Goal: Transaction & Acquisition: Purchase product/service

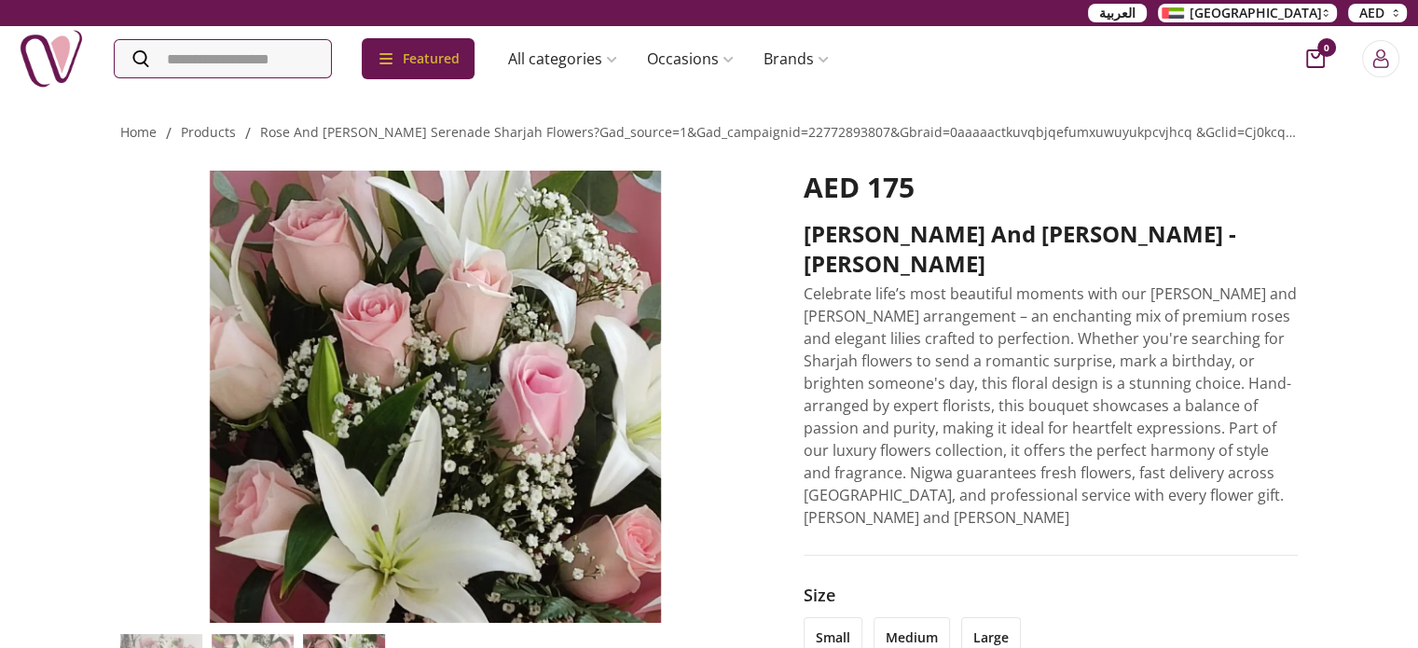
drag, startPoint x: 1431, startPoint y: 82, endPoint x: 1371, endPoint y: 25, distance: 83.1
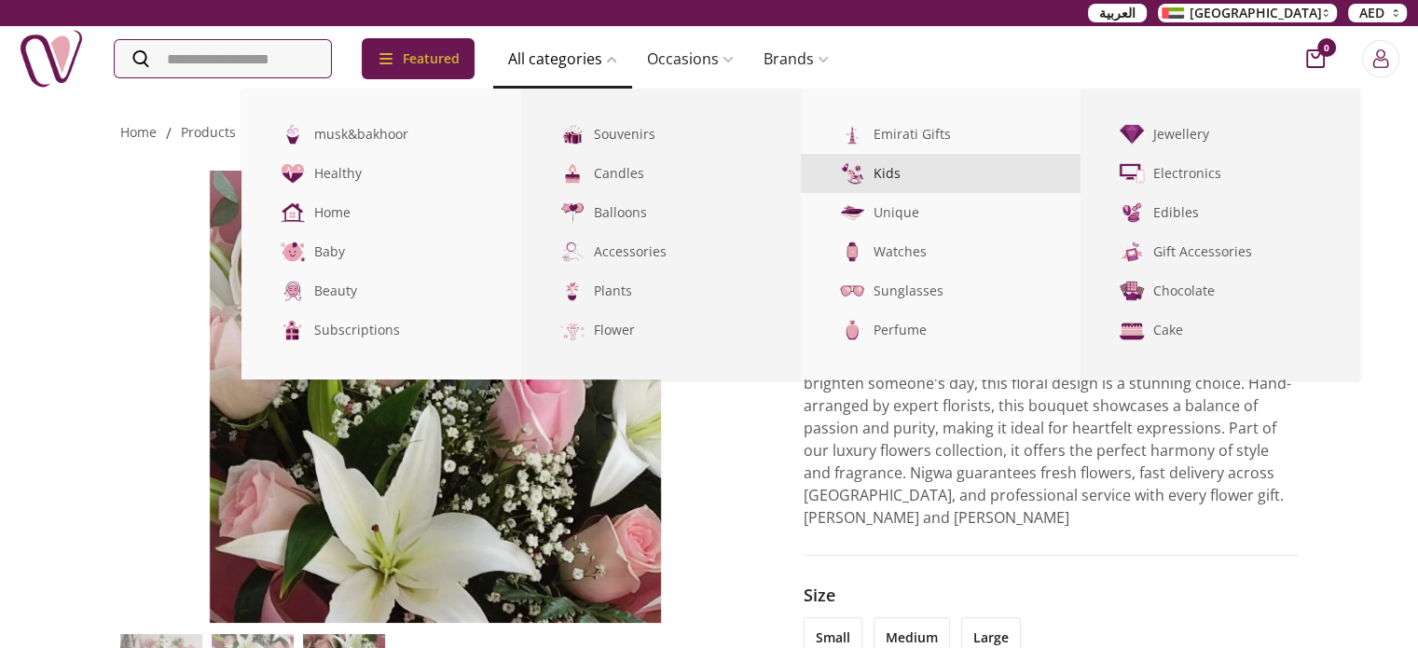
click at [906, 179] on link "Kids" at bounding box center [941, 173] width 280 height 39
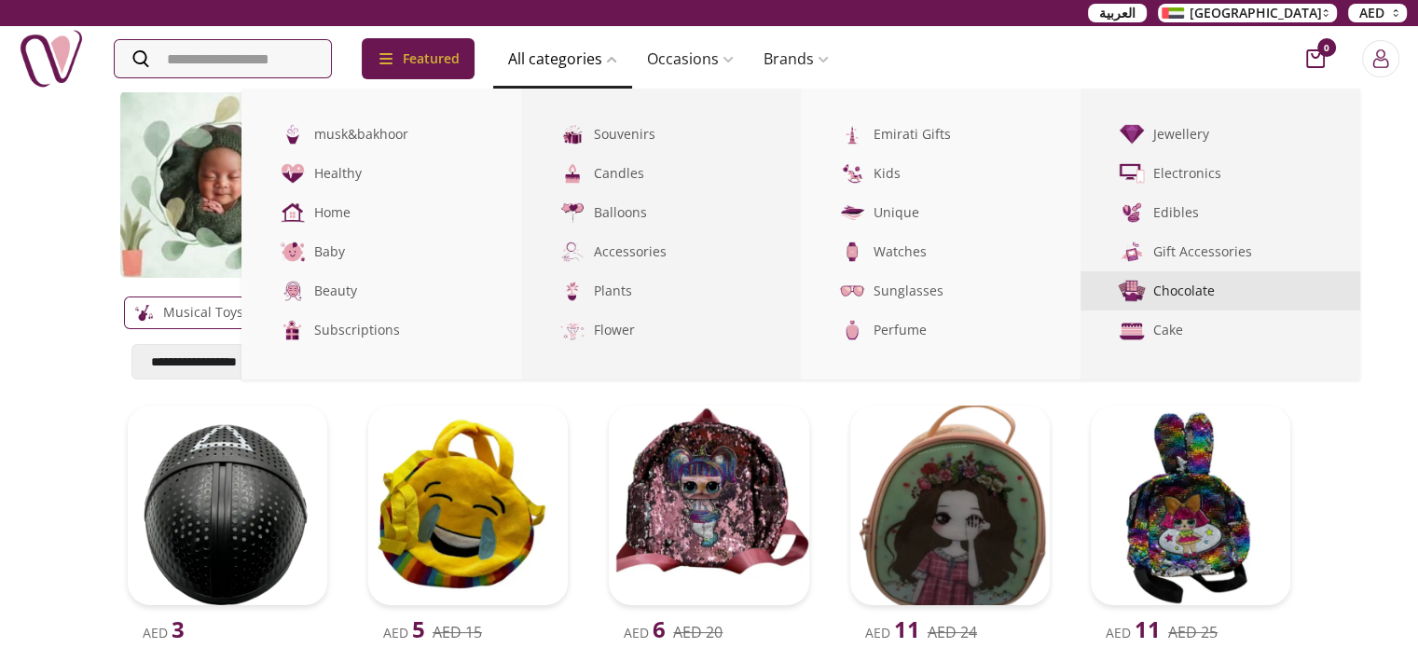
click at [1210, 283] on link "Chocolate" at bounding box center [1221, 290] width 280 height 39
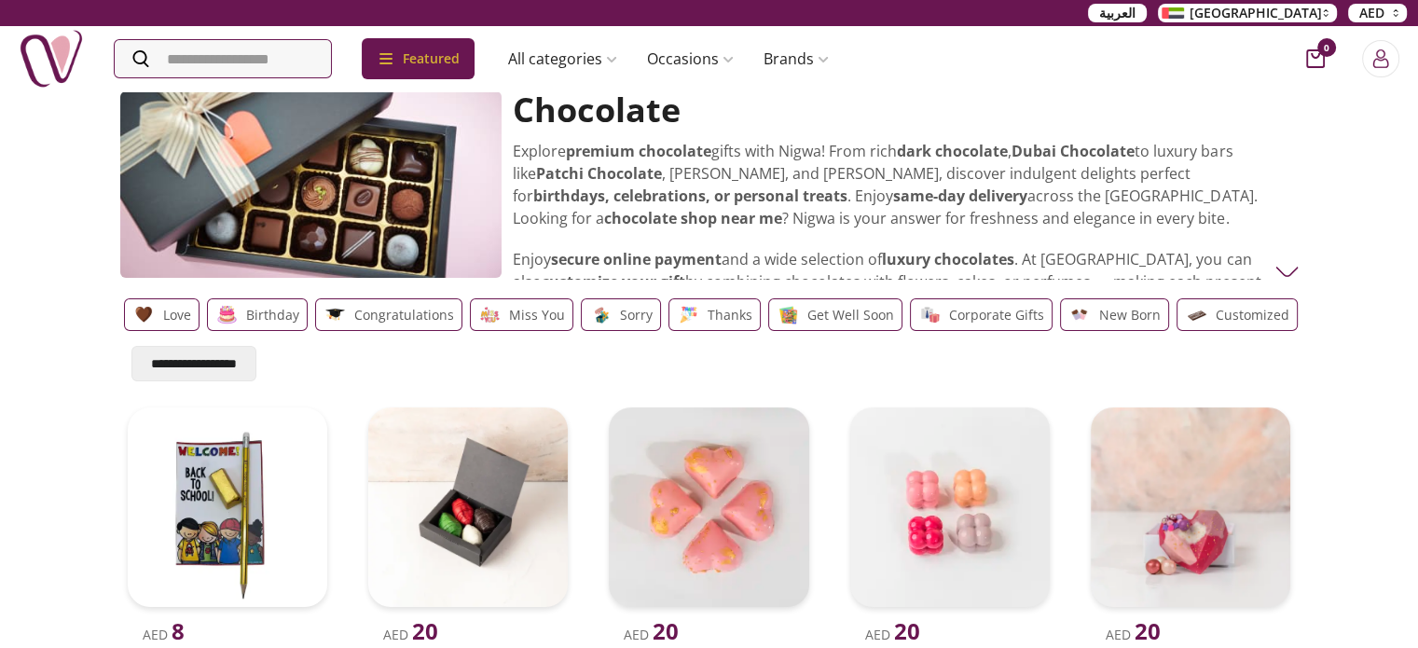
click at [246, 320] on p "Birthday" at bounding box center [272, 315] width 53 height 22
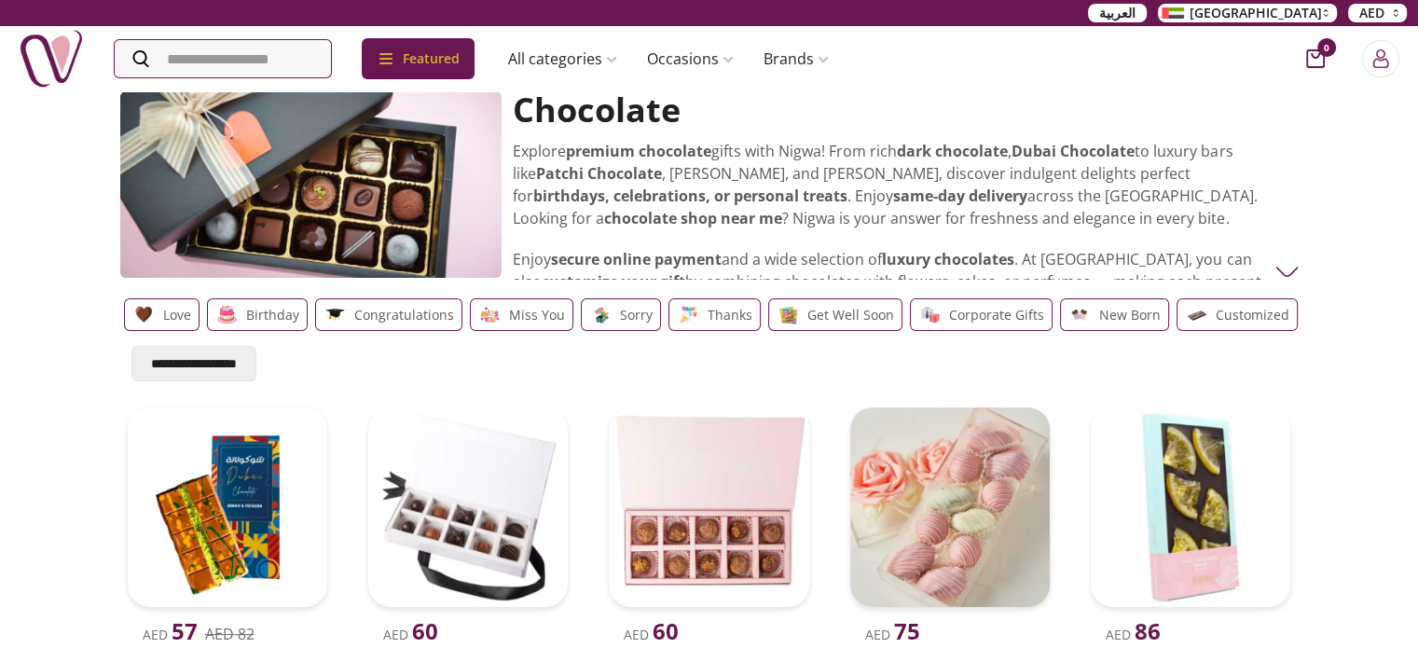
click at [1253, 317] on p "Customized" at bounding box center [1253, 315] width 74 height 22
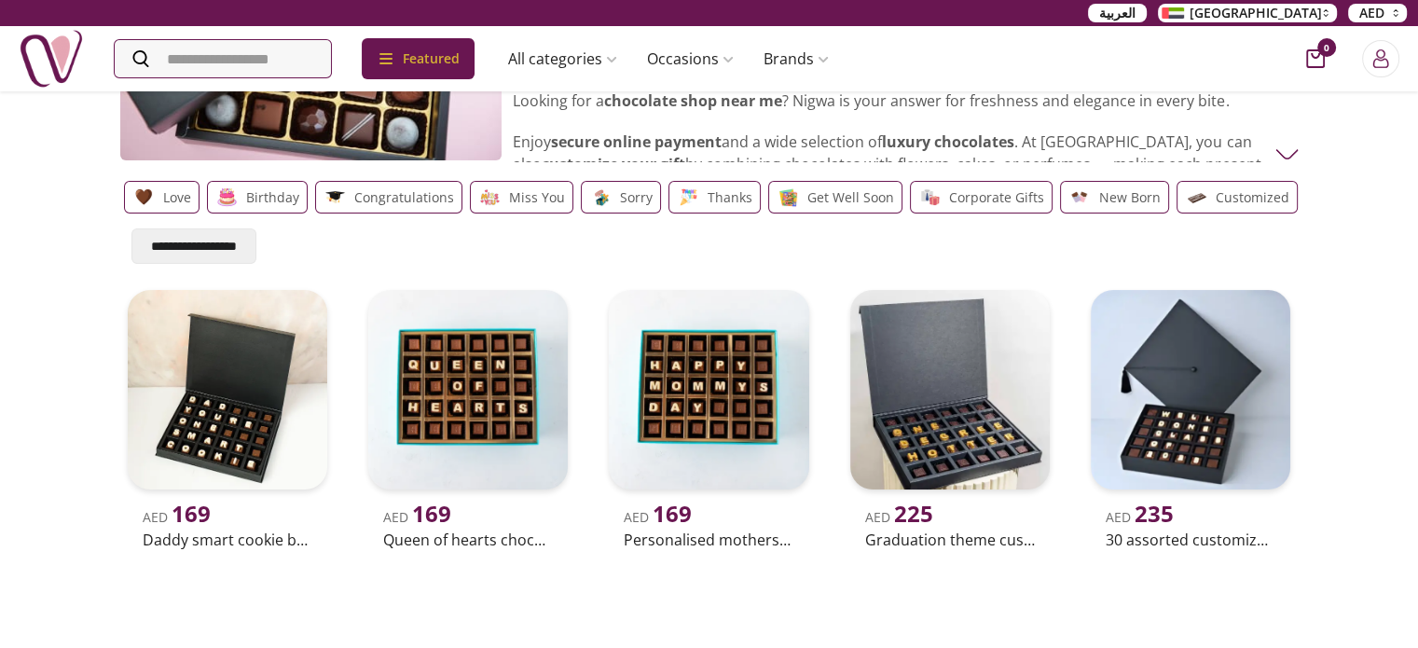
scroll to position [79, 0]
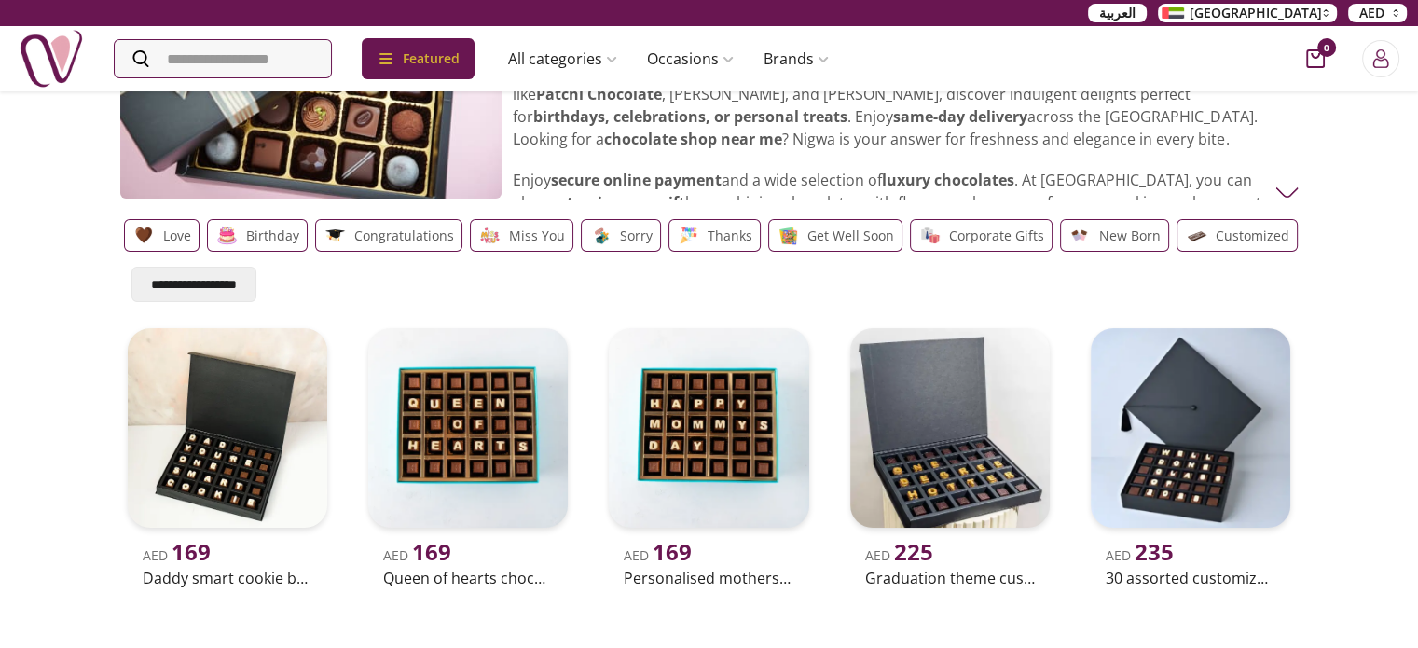
click at [601, 215] on div "Love Birthday Congratulations Miss You Sorry Thanks Get well soon Corporate Gif…" at bounding box center [709, 236] width 1179 height 48
click at [620, 238] on p "Sorry" at bounding box center [636, 236] width 33 height 22
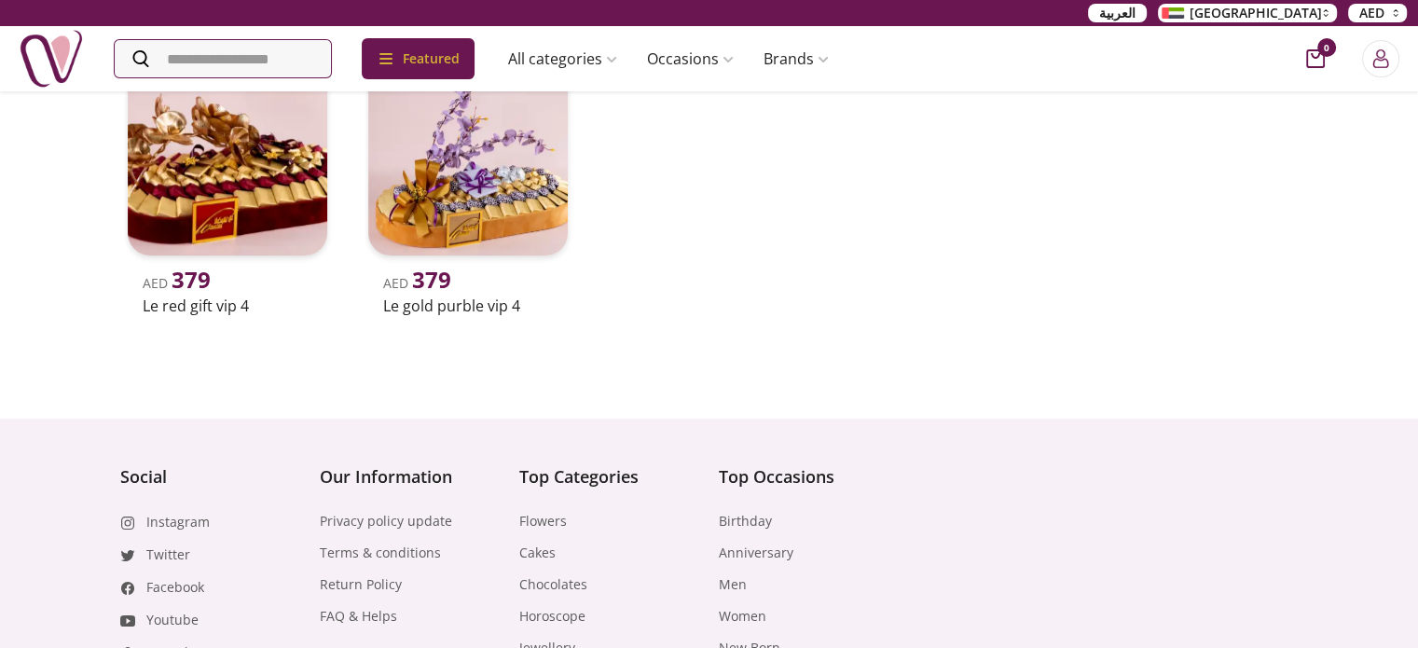
scroll to position [975, 0]
